Goal: Find specific page/section: Find specific page/section

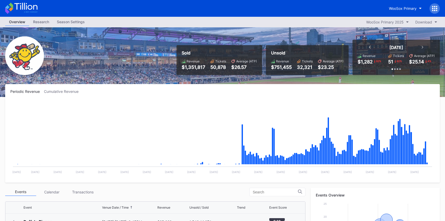
scroll to position [536, 0]
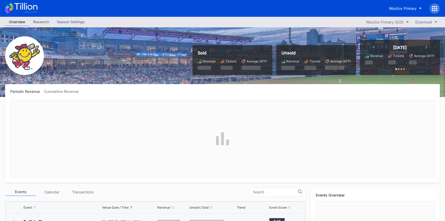
scroll to position [420, 0]
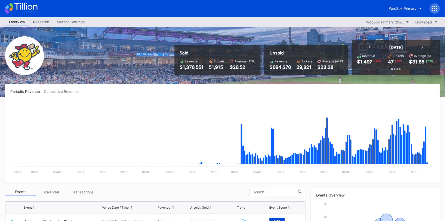
click at [34, 4] on icon at bounding box center [21, 8] width 32 height 11
click at [401, 10] on div "WooSox Primary" at bounding box center [403, 8] width 28 height 4
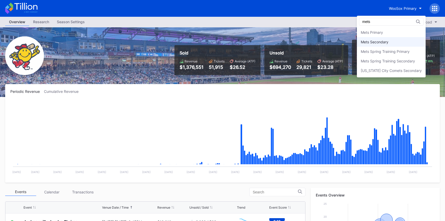
type input "mets"
click at [382, 42] on div "Mets Secondary" at bounding box center [375, 42] width 28 height 4
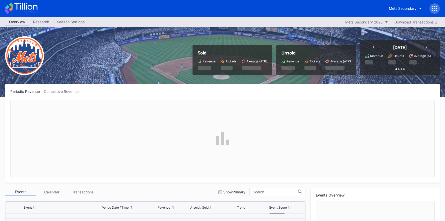
scroll to position [1074, 0]
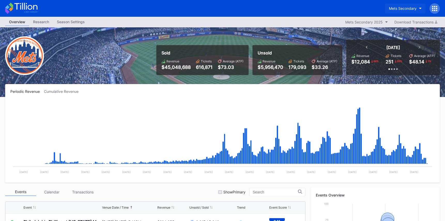
click at [394, 8] on div "Mets Secondary" at bounding box center [403, 8] width 28 height 4
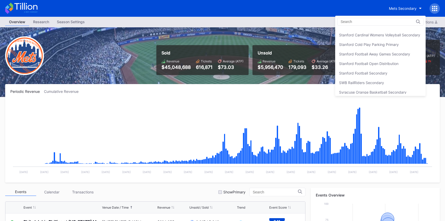
scroll to position [1573, 0]
click at [382, 63] on div "Stanford Football Open Distribution" at bounding box center [368, 65] width 59 height 4
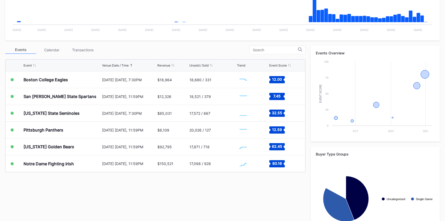
scroll to position [169, 0]
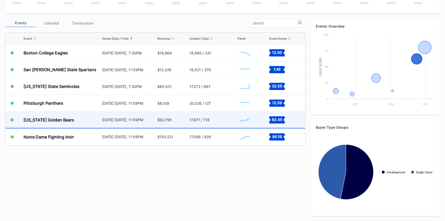
click at [220, 126] on div "17,871 / 718" at bounding box center [212, 120] width 46 height 16
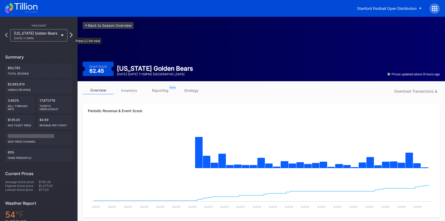
click at [72, 35] on icon at bounding box center [71, 35] width 3 height 5
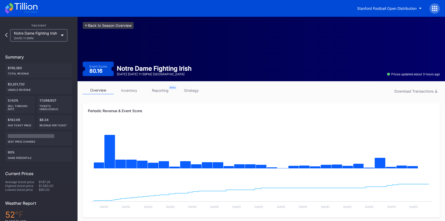
click at [121, 27] on link "<- Back to Season Overview" at bounding box center [108, 25] width 51 height 7
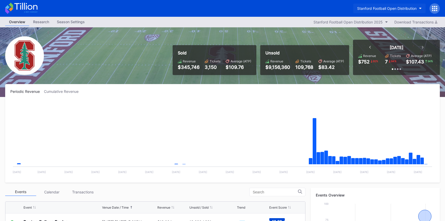
click at [378, 9] on div "Stanford Football Open Distribution" at bounding box center [386, 8] width 59 height 4
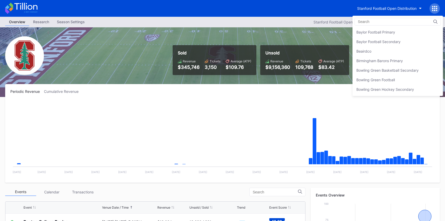
scroll to position [77, 0]
click at [381, 59] on div "Birmingham Barons Primary" at bounding box center [379, 60] width 46 height 4
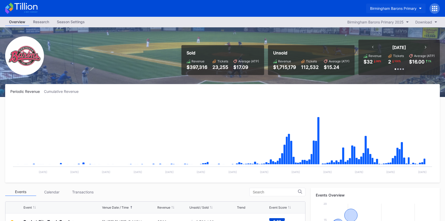
click at [387, 11] on button "Birmingham Barons Primary" at bounding box center [395, 9] width 59 height 10
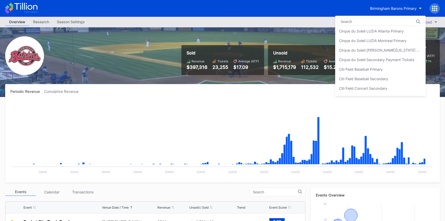
scroll to position [283, 0]
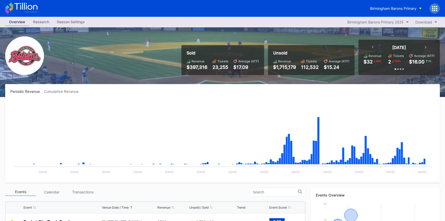
click at [29, 8] on icon at bounding box center [21, 8] width 32 height 11
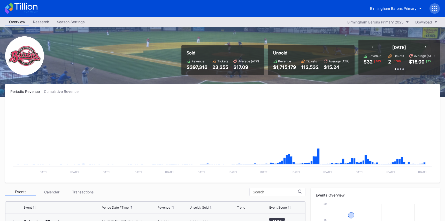
scroll to position [420, 0]
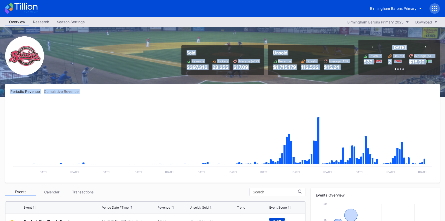
drag, startPoint x: 188, startPoint y: 38, endPoint x: 293, endPoint y: 105, distance: 124.7
click at [293, 105] on div "Overview Research Season Settings Birmingham Barons Primary 2025 Download Sold …" at bounding box center [222, 204] width 445 height 374
click at [293, 105] on rect "Chart title" at bounding box center [222, 138] width 424 height 77
click at [154, 89] on div "Periodic Revenue Cumulative Revenue Created with Highcharts 11.2.0 Chart title …" at bounding box center [222, 133] width 434 height 99
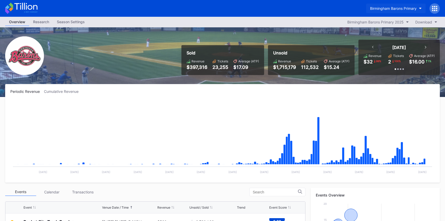
click at [399, 9] on div "Birmingham Barons Primary" at bounding box center [393, 8] width 46 height 4
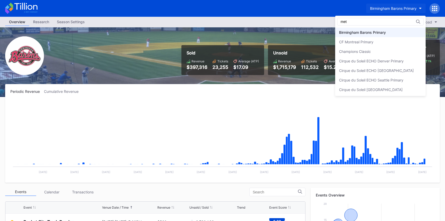
scroll to position [0, 0]
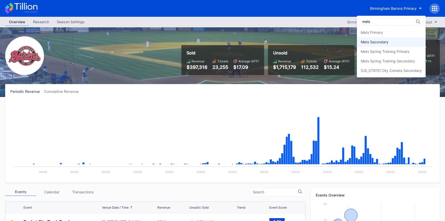
type input "mets"
click at [398, 40] on div "Mets Secondary" at bounding box center [391, 42] width 69 height 10
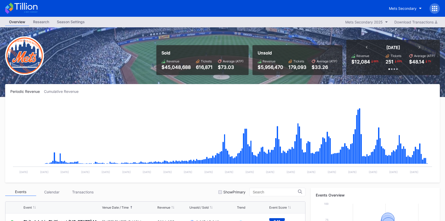
scroll to position [169, 0]
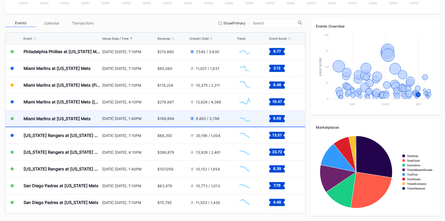
scroll to position [1108, 0]
